Goal: Task Accomplishment & Management: Manage account settings

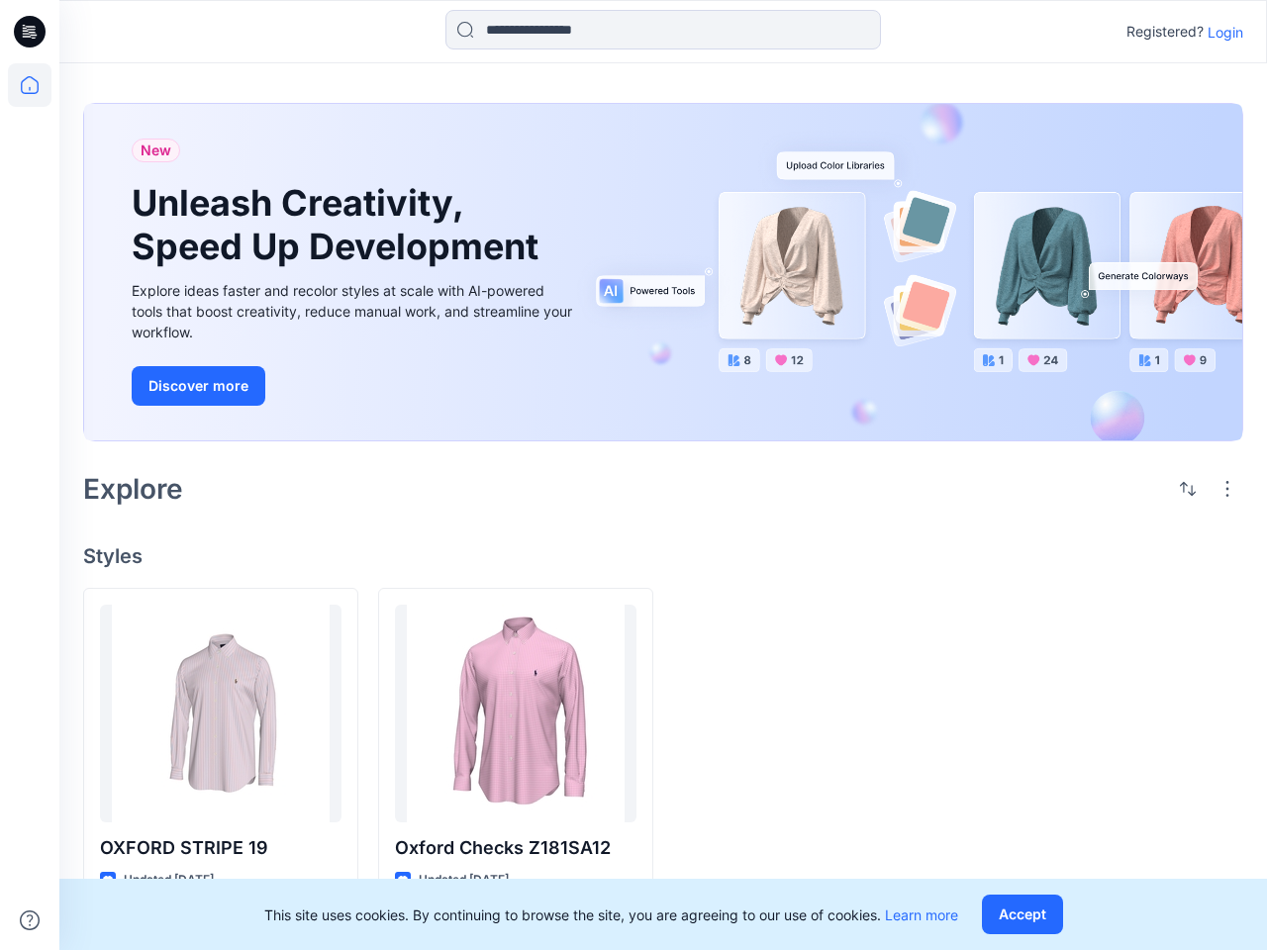
click at [633, 475] on div "Explore" at bounding box center [663, 489] width 1160 height 48
click at [31, 32] on icon at bounding box center [33, 32] width 8 height 1
click at [30, 85] on icon at bounding box center [30, 85] width 44 height 44
click at [30, 921] on icon at bounding box center [30, 921] width 20 height 20
click at [663, 30] on input at bounding box center [663, 30] width 436 height 40
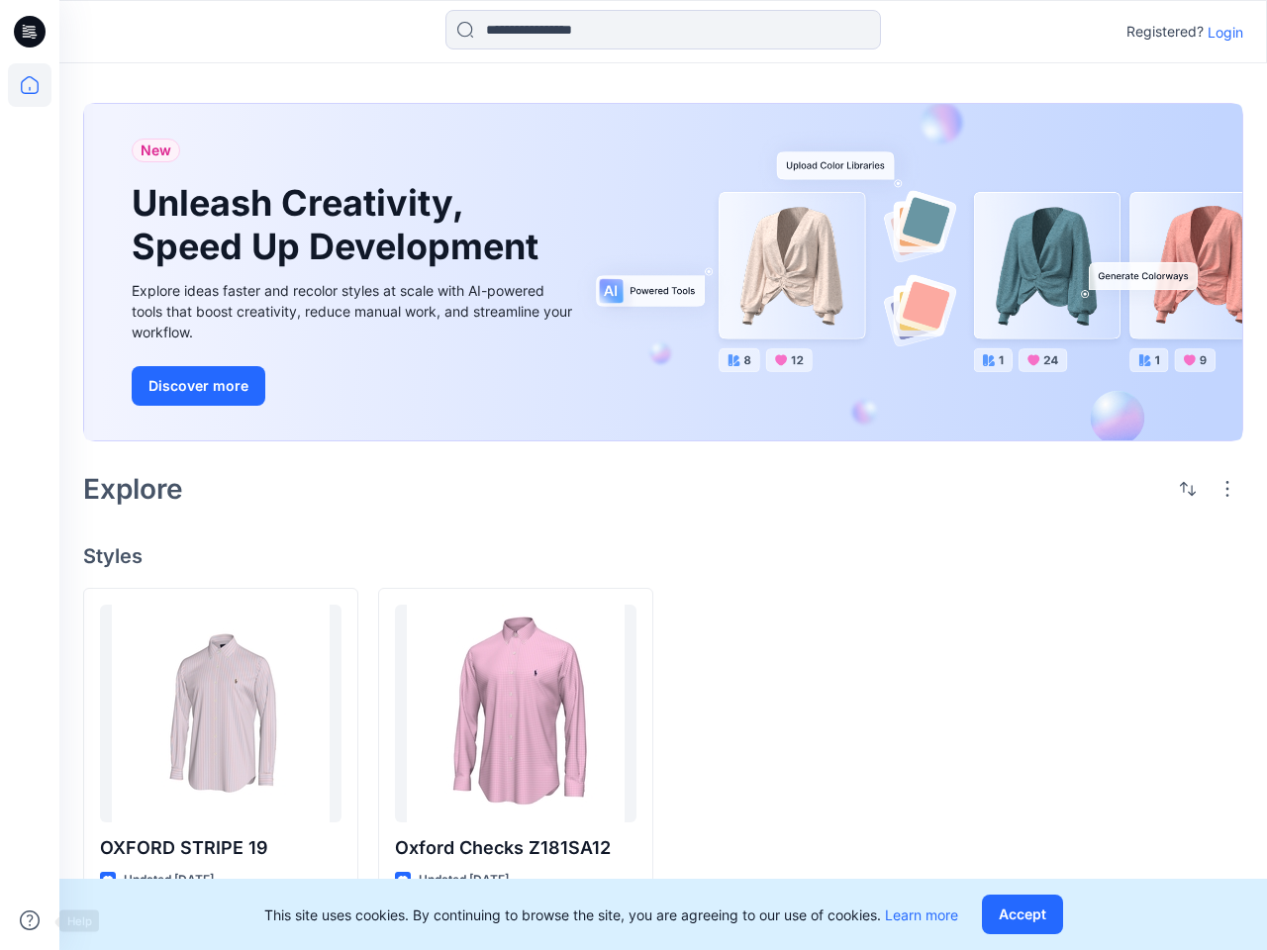
click at [1225, 32] on p "Login" at bounding box center [1226, 32] width 36 height 21
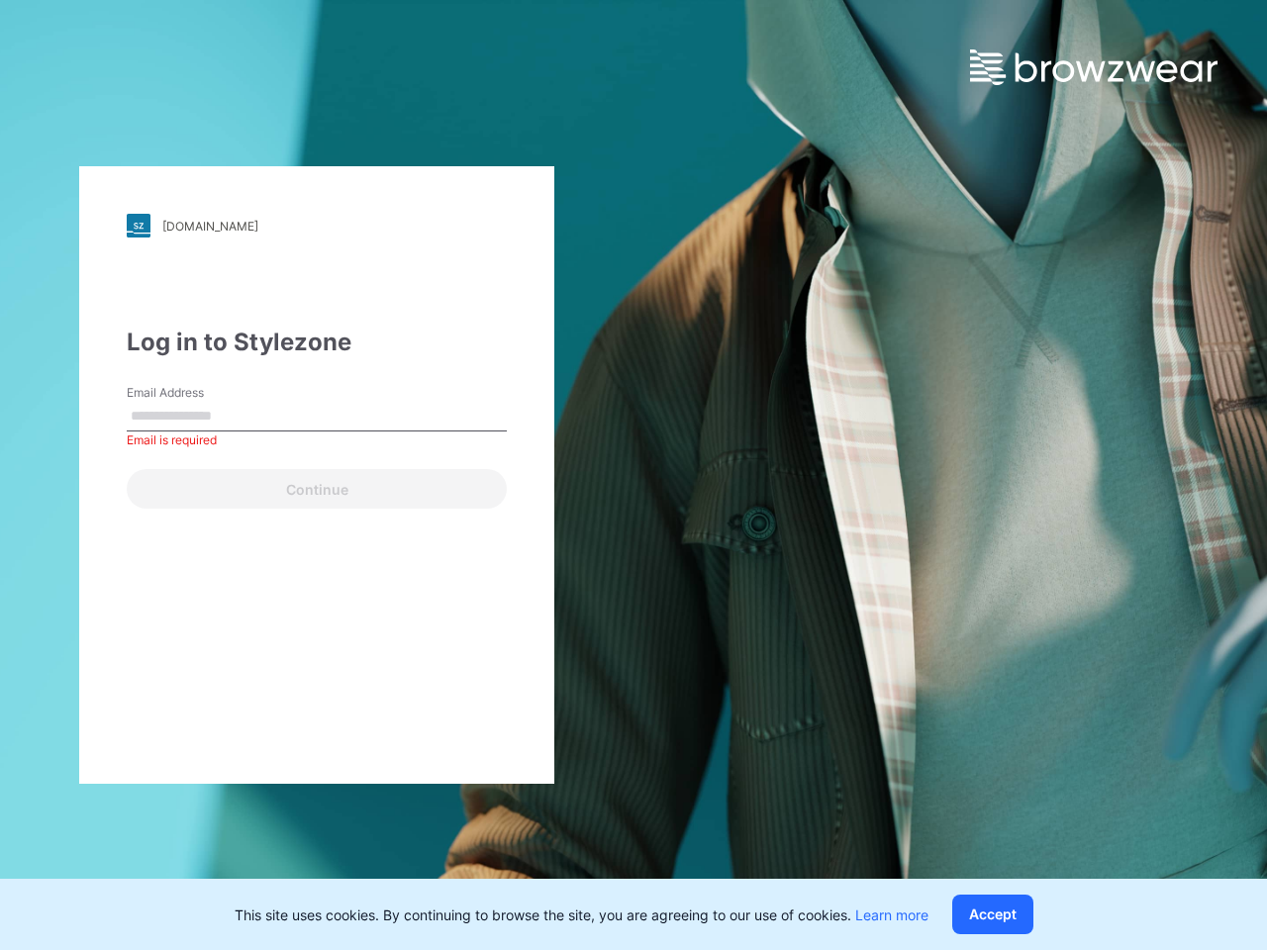
click at [1227, 489] on div "[DOMAIN_NAME] Loading... Log in to Stylezone Email Address Email is required Co…" at bounding box center [633, 475] width 1267 height 950
click at [221, 848] on div "[DOMAIN_NAME] Loading... Log in to Stylezone Email Address Email is required Co…" at bounding box center [316, 475] width 633 height 950
click at [516, 848] on div "[DOMAIN_NAME] Loading... Log in to Stylezone Email Address Email is required Co…" at bounding box center [316, 475] width 633 height 950
